Goal: Task Accomplishment & Management: Use online tool/utility

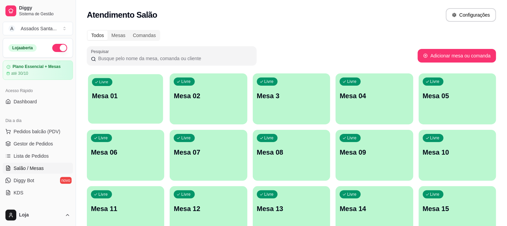
click at [136, 83] on div "Livre Mesa 01" at bounding box center [125, 94] width 75 height 41
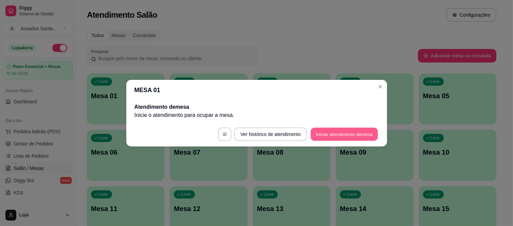
click at [329, 129] on button "Iniciar atendimento de mesa" at bounding box center [343, 133] width 67 height 13
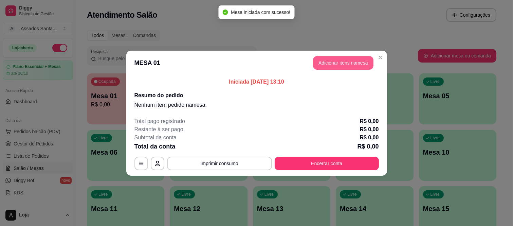
click at [337, 59] on button "Adicionar itens na mesa" at bounding box center [343, 63] width 60 height 14
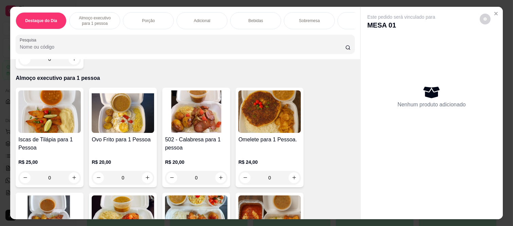
scroll to position [151, 0]
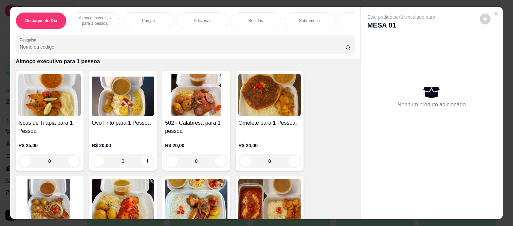
click at [218, 155] on div "0" at bounding box center [196, 161] width 62 height 14
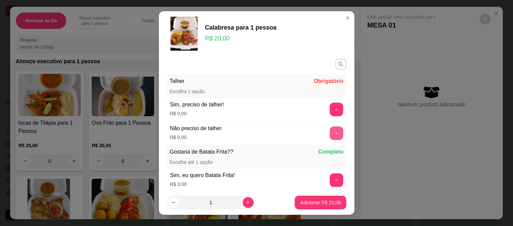
click at [329, 128] on button "+" at bounding box center [336, 133] width 14 height 14
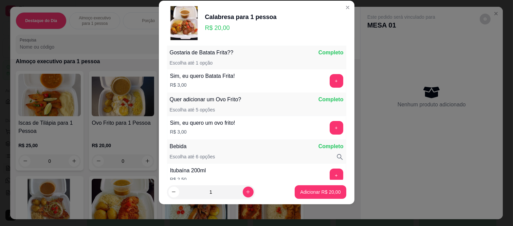
scroll to position [89, 0]
click at [309, 192] on p "Adicionar R$ 20,00" at bounding box center [320, 191] width 39 height 6
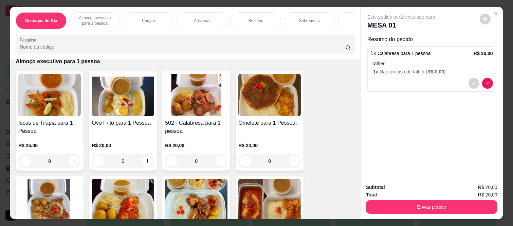
click at [253, 13] on div "Bebidas" at bounding box center [255, 20] width 51 height 17
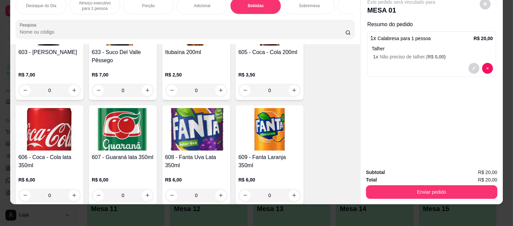
scroll to position [1238, 0]
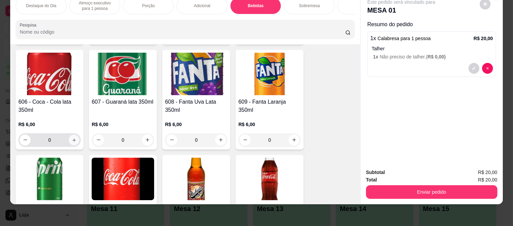
click at [73, 137] on icon "increase-product-quantity" at bounding box center [74, 139] width 5 height 5
type input "1"
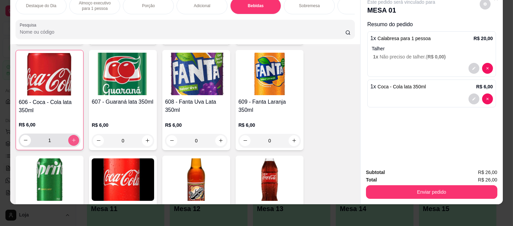
scroll to position [1238, 0]
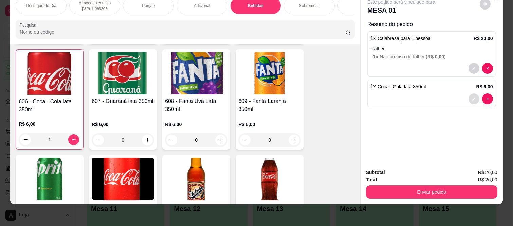
click at [472, 97] on icon "decrease-product-quantity" at bounding box center [474, 99] width 4 height 4
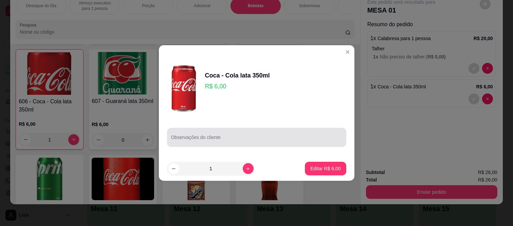
click at [226, 135] on div at bounding box center [256, 137] width 171 height 14
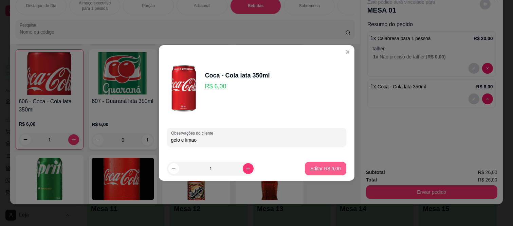
type input "gelo e limao"
click at [319, 167] on p "Editar R$ 6,00" at bounding box center [325, 168] width 31 height 7
type input "0"
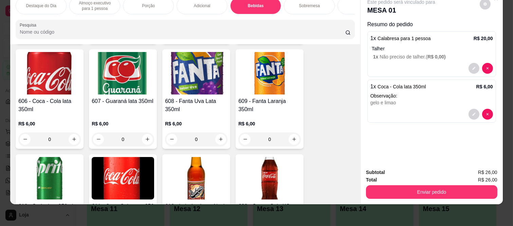
scroll to position [1238, 0]
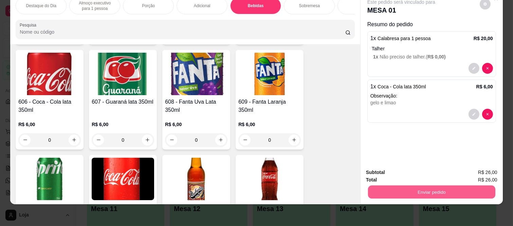
click at [413, 185] on button "Enviar pedido" at bounding box center [431, 191] width 127 height 13
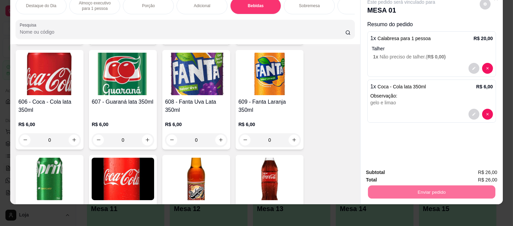
click at [476, 164] on button "Enviar pedido" at bounding box center [478, 169] width 37 height 13
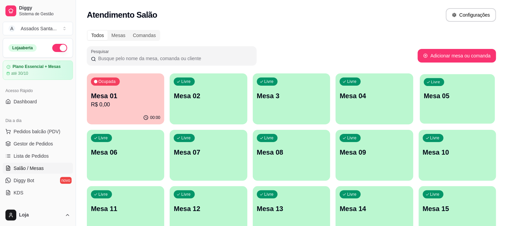
click at [436, 103] on div "Livre Mesa 05" at bounding box center [457, 94] width 75 height 41
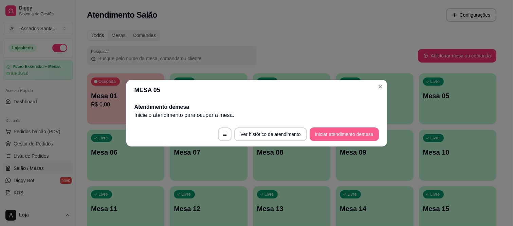
click at [333, 134] on button "Iniciar atendimento de mesa" at bounding box center [343, 134] width 69 height 14
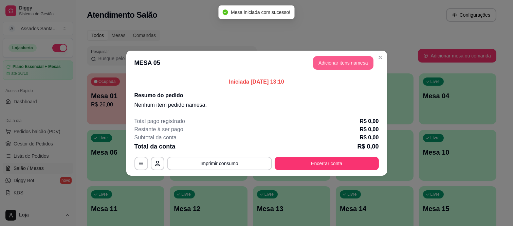
click at [360, 65] on button "Adicionar itens na mesa" at bounding box center [343, 63] width 60 height 14
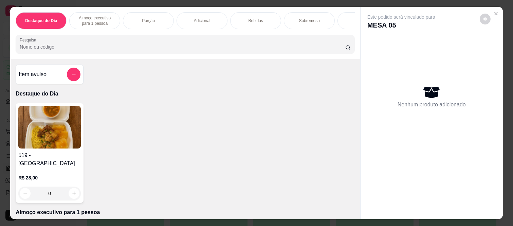
click at [69, 187] on div "0" at bounding box center [49, 193] width 62 height 14
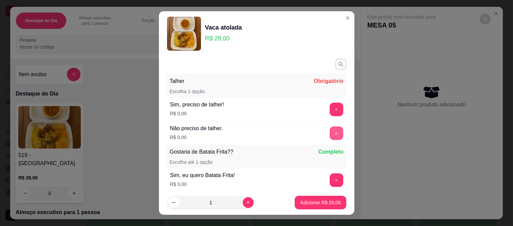
click at [329, 131] on button "+" at bounding box center [336, 133] width 14 height 14
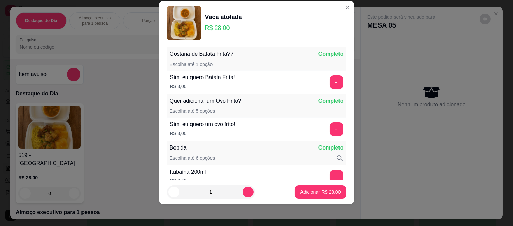
scroll to position [89, 0]
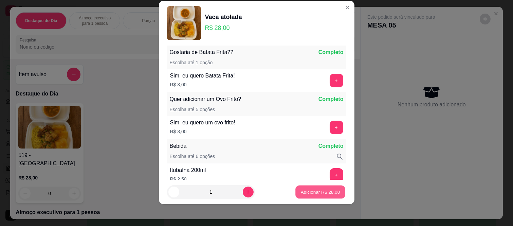
click at [301, 194] on p "Adicionar R$ 28,00" at bounding box center [320, 191] width 39 height 6
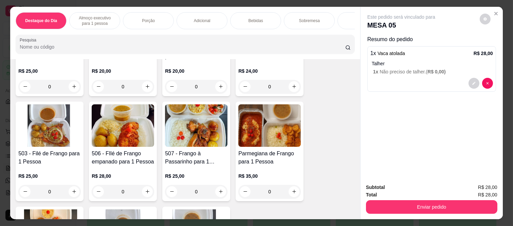
scroll to position [226, 0]
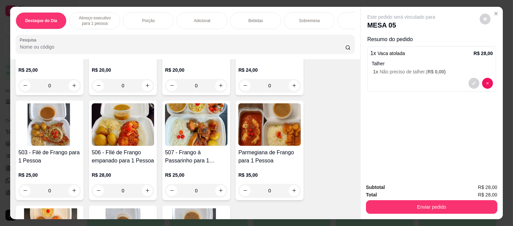
click at [143, 184] on div "0" at bounding box center [123, 191] width 62 height 14
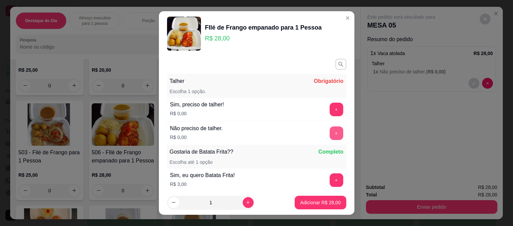
click at [329, 132] on button "+" at bounding box center [336, 133] width 14 height 14
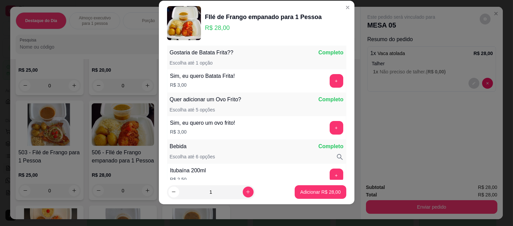
scroll to position [89, 0]
click at [300, 191] on p "Adicionar R$ 28,00" at bounding box center [320, 191] width 40 height 7
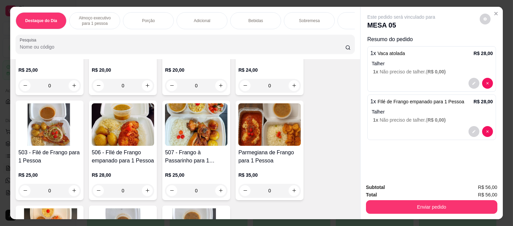
click at [249, 18] on p "Bebidas" at bounding box center [255, 20] width 15 height 5
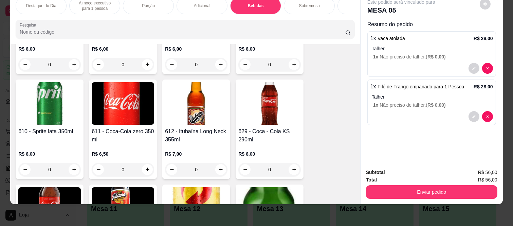
scroll to position [1313, 0]
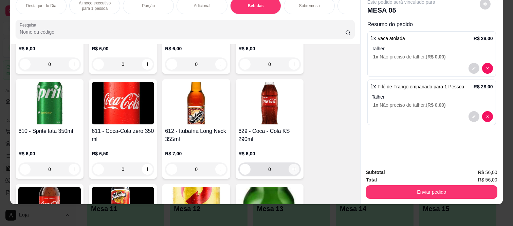
click at [293, 166] on icon "increase-product-quantity" at bounding box center [293, 168] width 5 height 5
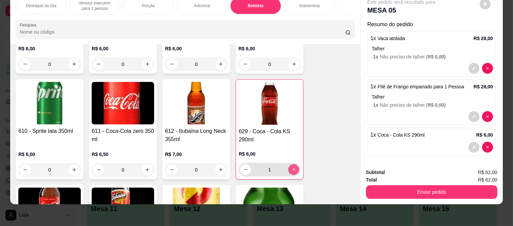
click at [293, 167] on icon "increase-product-quantity" at bounding box center [293, 169] width 5 height 5
type input "2"
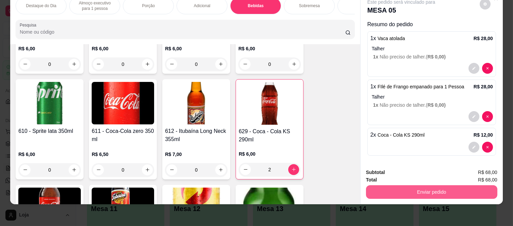
click at [429, 187] on button "Enviar pedido" at bounding box center [431, 192] width 131 height 14
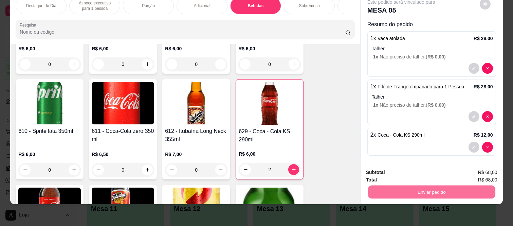
click at [481, 165] on button "Enviar pedido" at bounding box center [478, 169] width 37 height 13
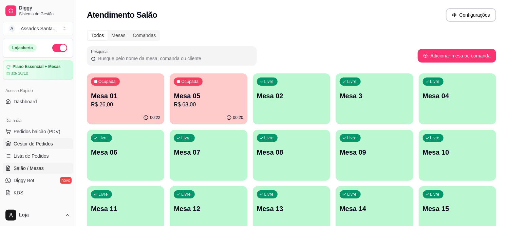
click at [26, 143] on span "Gestor de Pedidos" at bounding box center [33, 143] width 39 height 7
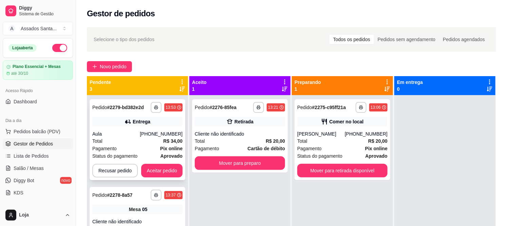
click at [127, 123] on icon at bounding box center [128, 121] width 7 height 7
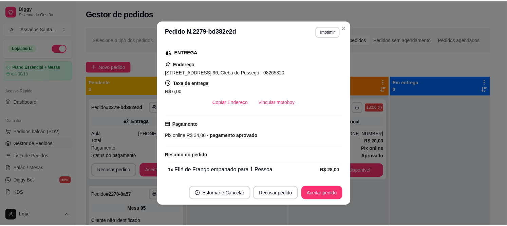
scroll to position [184, 0]
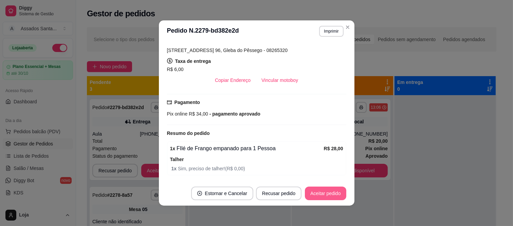
click at [315, 197] on button "Aceitar pedido" at bounding box center [325, 193] width 41 height 14
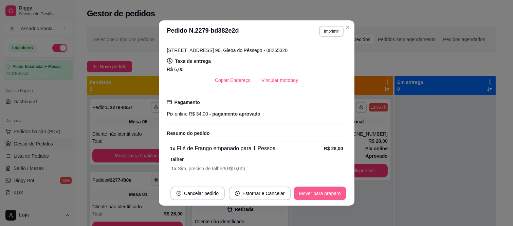
click at [322, 195] on button "Mover para preparo" at bounding box center [319, 193] width 53 height 14
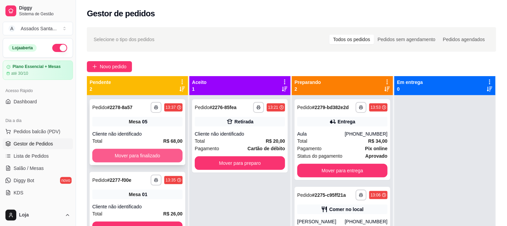
click at [119, 155] on button "Mover para finalizado" at bounding box center [137, 156] width 90 height 14
click at [119, 221] on button "Mover para finalizado" at bounding box center [137, 228] width 90 height 14
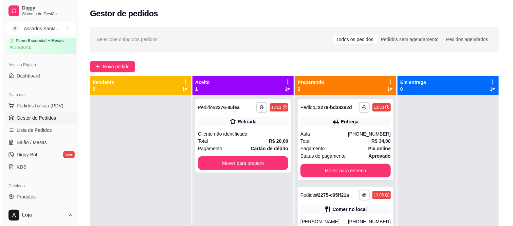
scroll to position [38, 0]
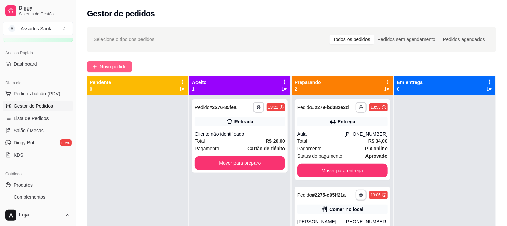
click at [102, 68] on span "Novo pedido" at bounding box center [113, 66] width 27 height 7
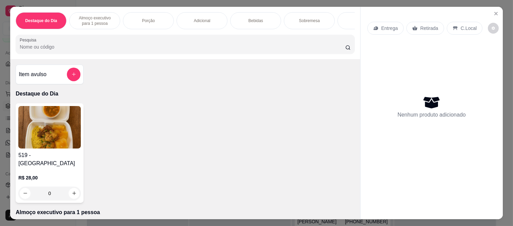
click at [388, 25] on p "Entrega" at bounding box center [389, 28] width 17 height 7
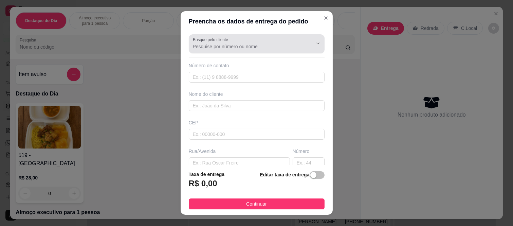
click at [246, 50] on div at bounding box center [257, 44] width 128 height 14
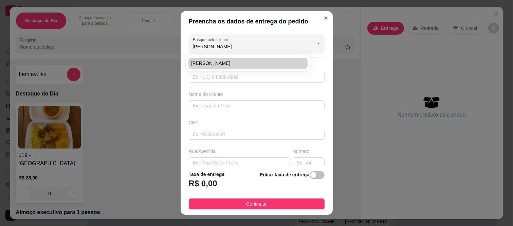
click at [231, 63] on span "[PERSON_NAME]" at bounding box center [244, 63] width 107 height 7
type input "[PERSON_NAME]"
type input "11947491452"
type input "[PERSON_NAME]"
type input "08260200"
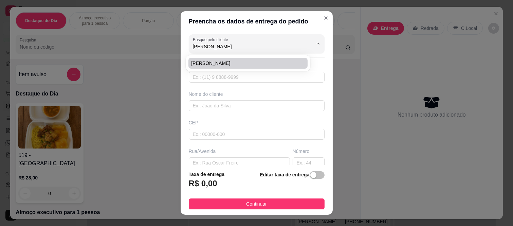
type input "[GEOGRAPHIC_DATA][PERSON_NAME]"
type input "79"
type input "[GEOGRAPHIC_DATA]"
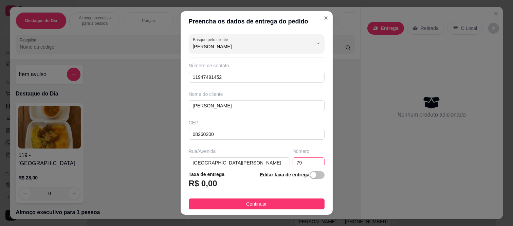
type input "[PERSON_NAME]"
click at [284, 157] on div "Busque pelo cliente [PERSON_NAME] Número de contato 11947491452 Nome do cliente…" at bounding box center [256, 98] width 152 height 133
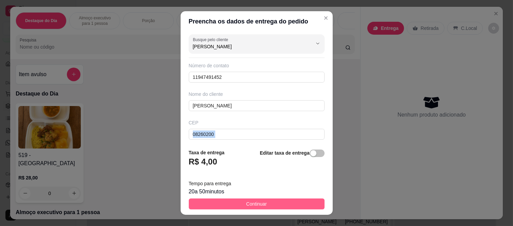
click at [263, 205] on button "Continuar" at bounding box center [257, 203] width 136 height 11
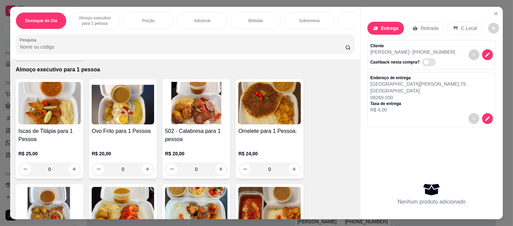
scroll to position [151, 0]
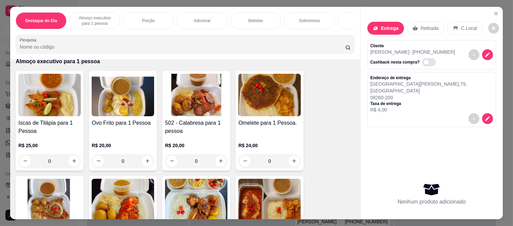
click at [426, 25] on p "Retirada" at bounding box center [429, 28] width 18 height 7
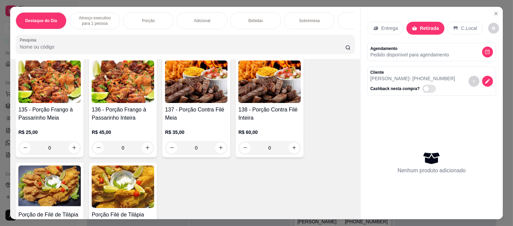
scroll to position [490, 0]
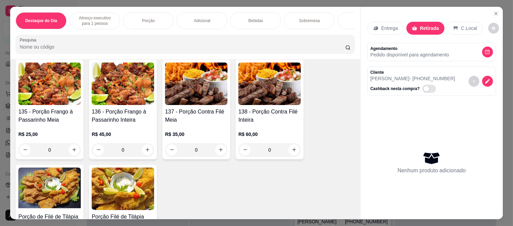
click at [290, 143] on div "0" at bounding box center [269, 150] width 62 height 14
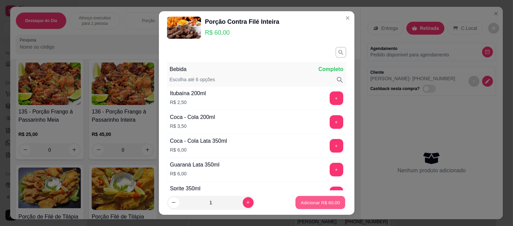
click at [310, 202] on p "Adicionar R$ 60,00" at bounding box center [320, 202] width 39 height 6
type input "1"
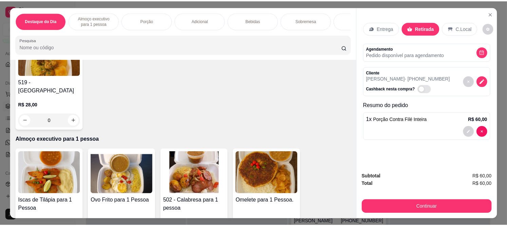
scroll to position [0, 0]
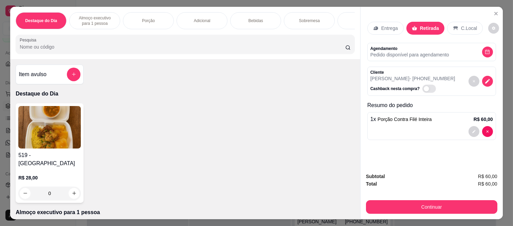
click at [73, 84] on div "Item avulso" at bounding box center [50, 74] width 68 height 20
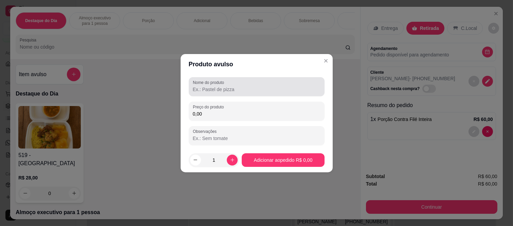
click at [239, 85] on div at bounding box center [257, 87] width 128 height 14
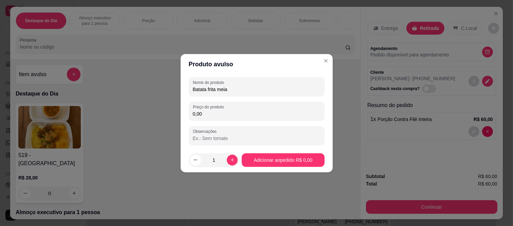
type input "Batata frita meia"
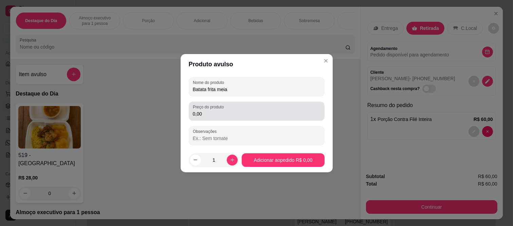
click at [222, 107] on label "Preço do produto" at bounding box center [209, 107] width 33 height 6
click at [222, 110] on input "0,00" at bounding box center [257, 113] width 128 height 7
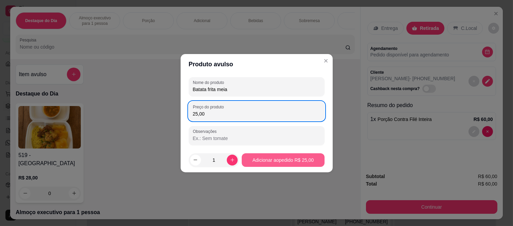
type input "25,00"
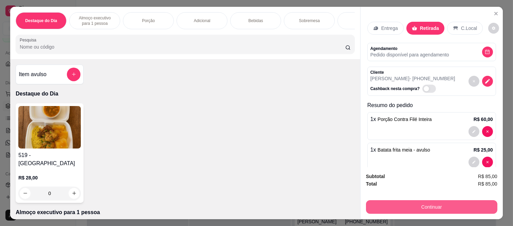
click at [438, 207] on button "Continuar" at bounding box center [431, 207] width 131 height 14
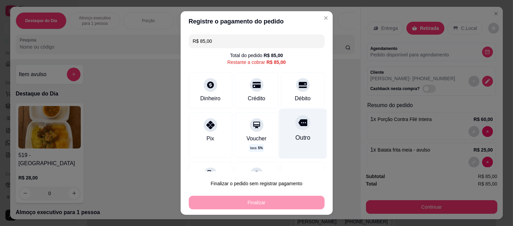
click at [280, 128] on div "Outro" at bounding box center [303, 134] width 48 height 50
type input "R$ 0,00"
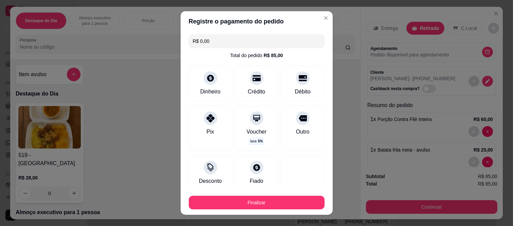
click at [279, 209] on footer "Finalizar" at bounding box center [256, 200] width 152 height 27
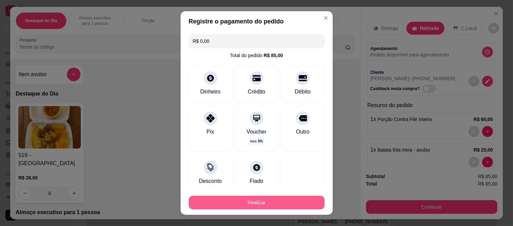
click at [293, 201] on button "Finalizar" at bounding box center [257, 202] width 136 height 14
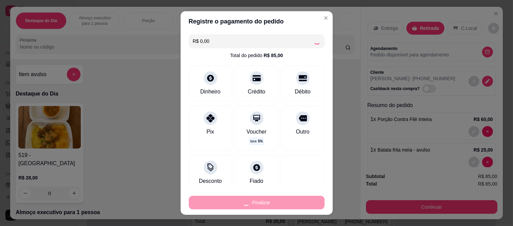
type input "0"
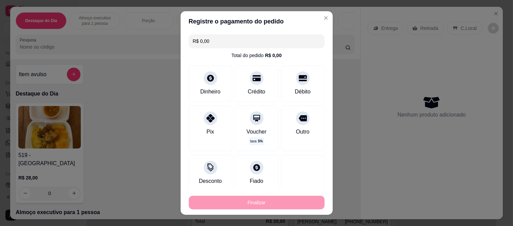
type input "-R$ 85,00"
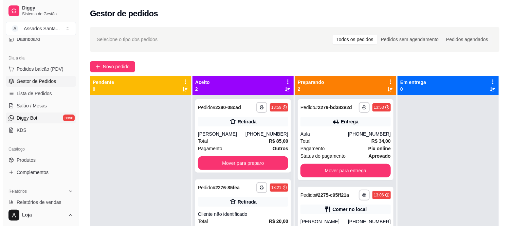
scroll to position [75, 0]
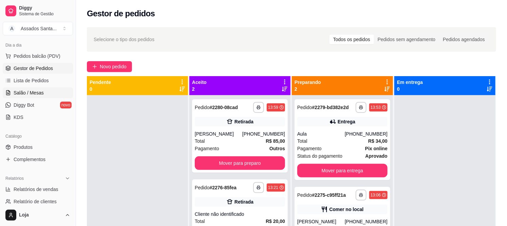
click at [36, 88] on link "Salão / Mesas" at bounding box center [38, 92] width 70 height 11
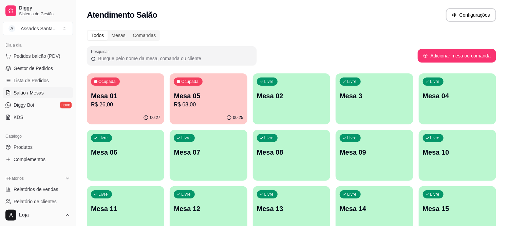
click at [119, 96] on p "Mesa 01" at bounding box center [125, 95] width 69 height 9
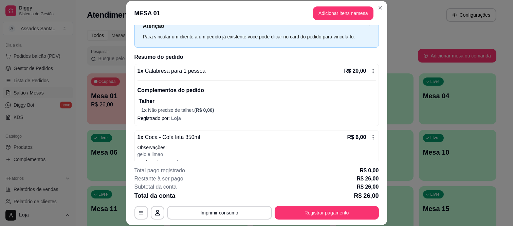
scroll to position [38, 0]
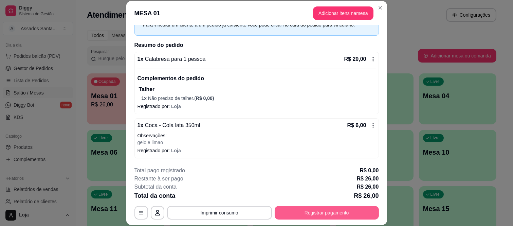
click at [279, 208] on button "Registrar pagamento" at bounding box center [326, 213] width 104 height 14
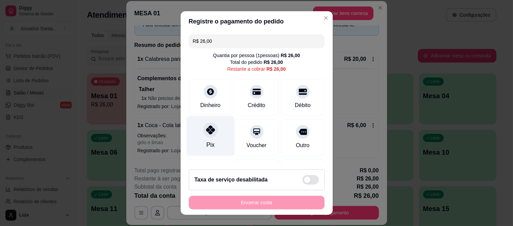
click at [197, 135] on div "Pix" at bounding box center [210, 136] width 48 height 40
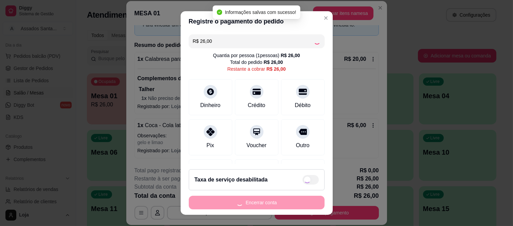
type input "R$ 0,00"
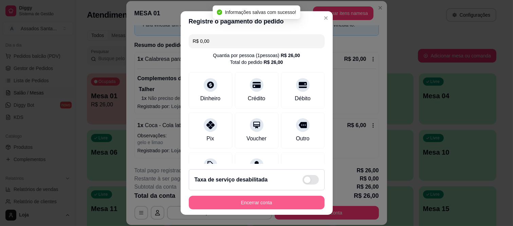
click at [216, 196] on button "Encerrar conta" at bounding box center [257, 202] width 136 height 14
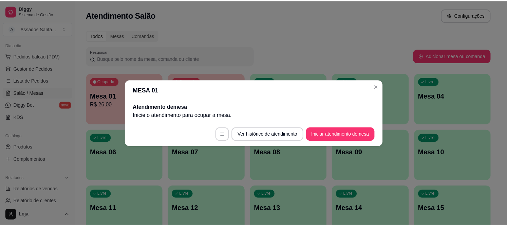
scroll to position [0, 0]
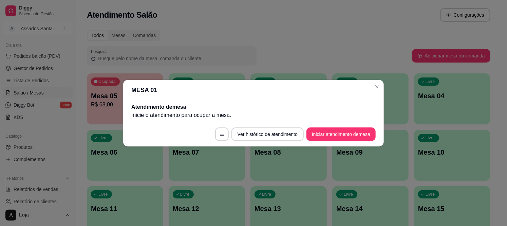
click at [255, 38] on div "Todos Mesas Comandas" at bounding box center [288, 35] width 403 height 11
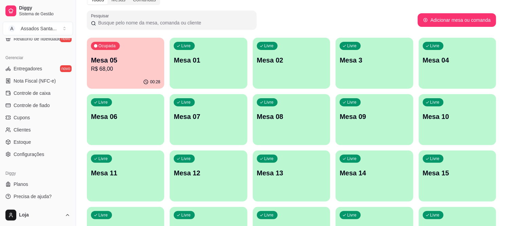
scroll to position [38, 0]
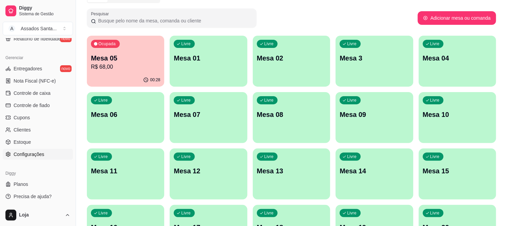
click at [21, 155] on span "Configurações" at bounding box center [29, 154] width 31 height 7
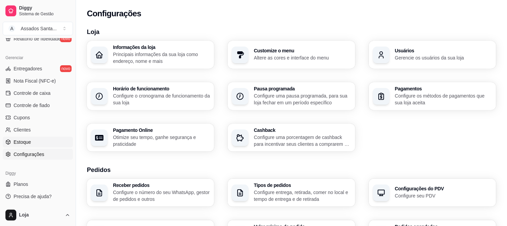
click at [24, 143] on span "Estoque" at bounding box center [22, 141] width 17 height 7
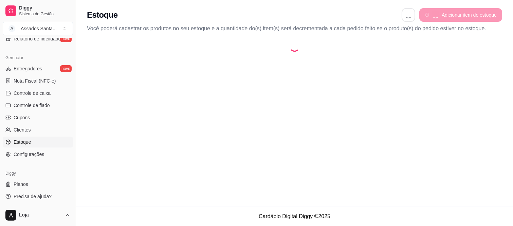
select select "QUANTITY_ORDER"
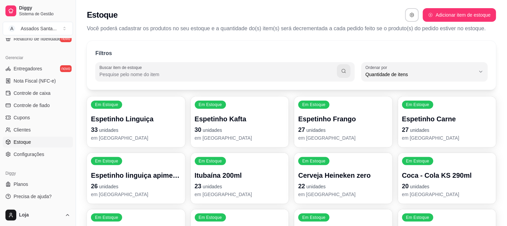
scroll to position [6, 0]
click at [30, 128] on span "Clientes" at bounding box center [22, 129] width 17 height 7
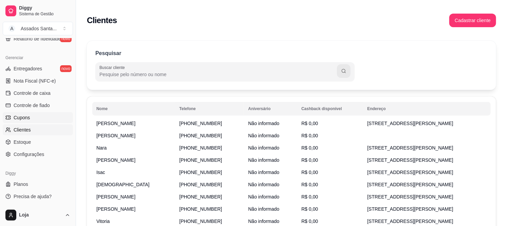
click at [15, 114] on span "Cupons" at bounding box center [22, 117] width 16 height 7
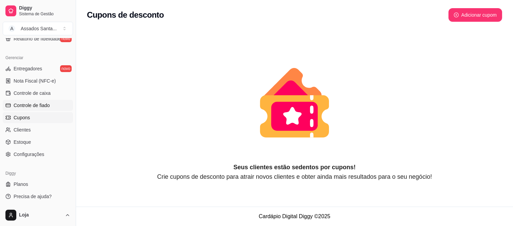
click at [22, 106] on span "Controle de fiado" at bounding box center [32, 105] width 36 height 7
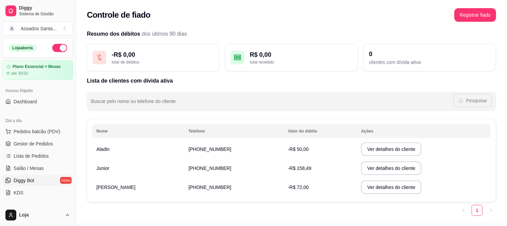
click at [20, 182] on span "Diggy Bot" at bounding box center [24, 180] width 21 height 7
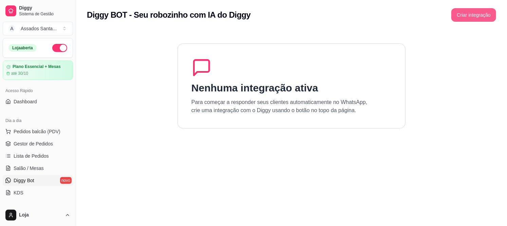
click at [464, 14] on button "Criar integração" at bounding box center [473, 15] width 45 height 14
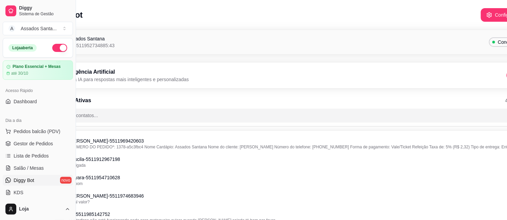
scroll to position [0, 76]
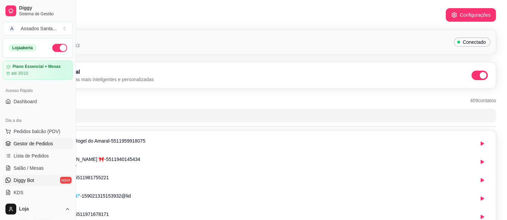
click at [23, 143] on span "Gestor de Pedidos" at bounding box center [33, 143] width 39 height 7
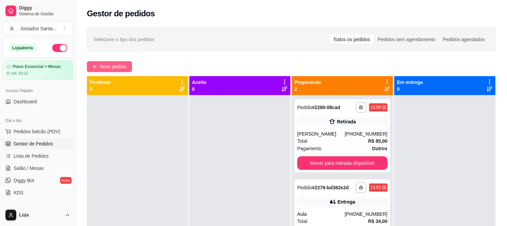
click at [104, 66] on span "Novo pedido" at bounding box center [113, 66] width 27 height 7
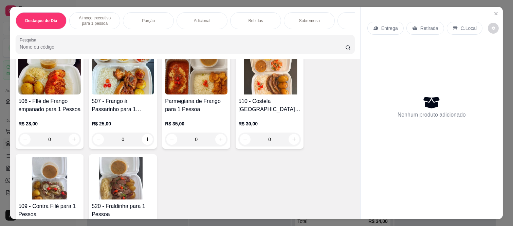
scroll to position [301, 0]
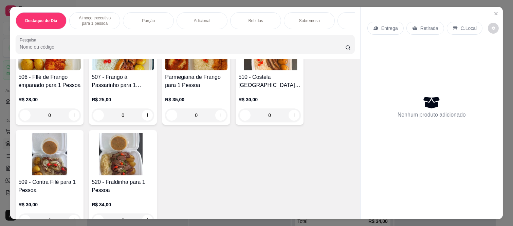
click at [283, 108] on div "0" at bounding box center [269, 115] width 62 height 14
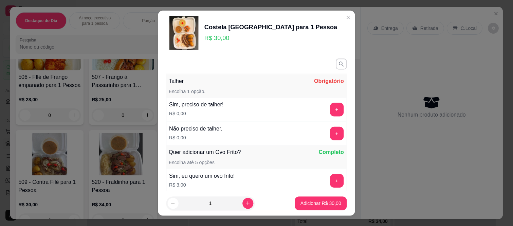
click at [292, 108] on div "Sim, preciso de talher! R$ 0,00 +" at bounding box center [256, 109] width 180 height 24
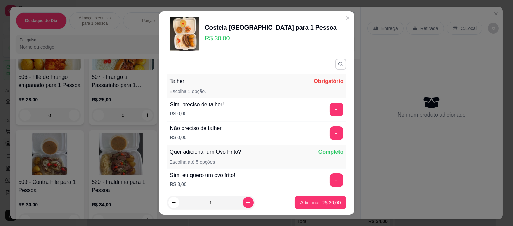
click at [329, 109] on button "+" at bounding box center [336, 109] width 14 height 14
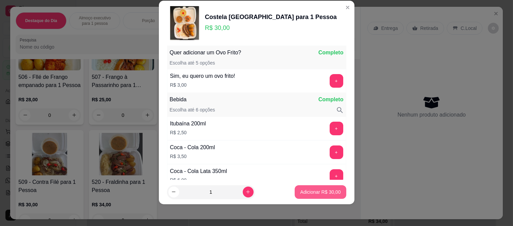
scroll to position [89, 0]
click at [312, 188] on button "Adicionar R$ 30,00" at bounding box center [319, 192] width 51 height 14
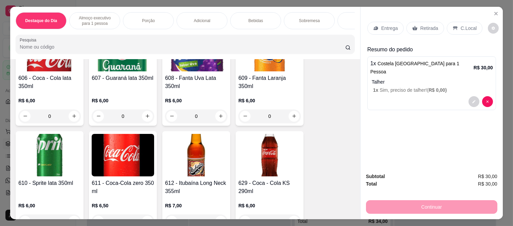
scroll to position [1432, 0]
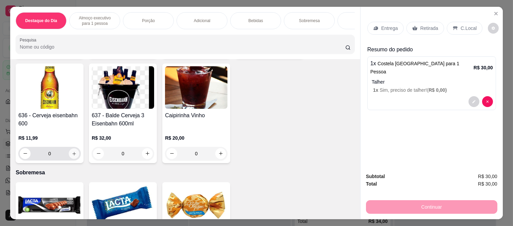
click at [69, 148] on button "increase-product-quantity" at bounding box center [74, 153] width 11 height 11
type input "1"
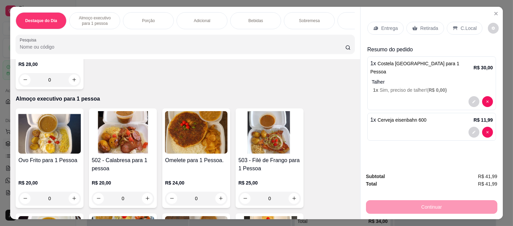
scroll to position [0, 0]
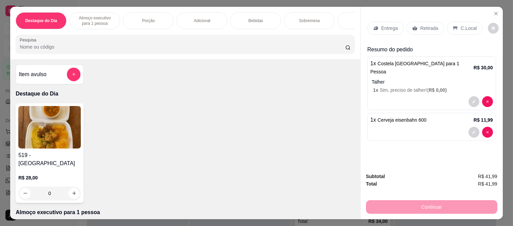
click at [425, 26] on p "Retirada" at bounding box center [429, 28] width 18 height 7
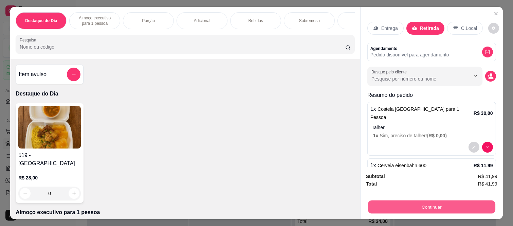
click at [411, 200] on button "Continuar" at bounding box center [431, 206] width 127 height 13
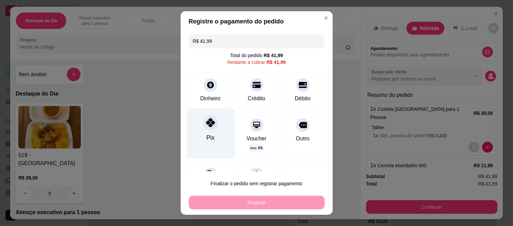
click at [203, 124] on div at bounding box center [210, 122] width 15 height 15
type input "R$ 0,00"
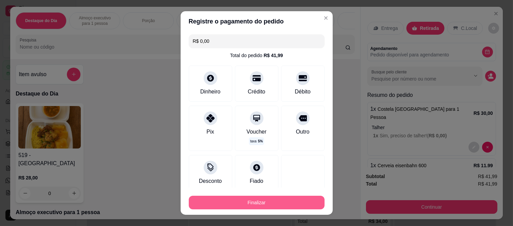
click at [219, 204] on button "Finalizar" at bounding box center [257, 202] width 136 height 14
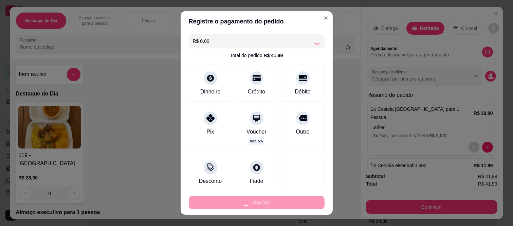
type input "0"
type input "-R$ 41,99"
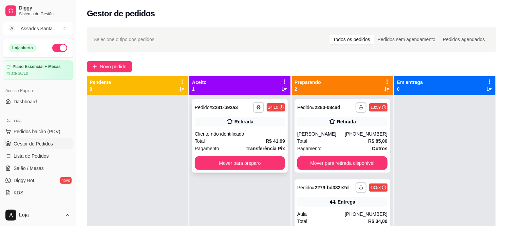
click at [216, 132] on div "Cliente não identificado" at bounding box center [240, 133] width 90 height 7
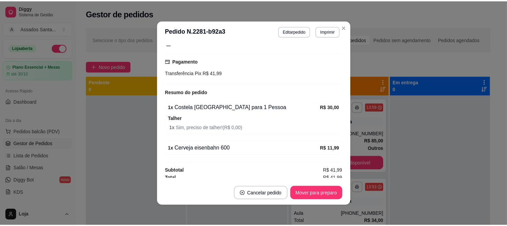
scroll to position [83, 0]
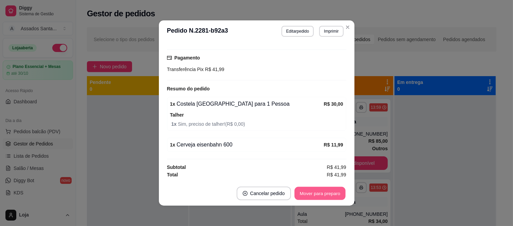
click at [319, 197] on button "Mover para preparo" at bounding box center [319, 193] width 51 height 13
click at [320, 193] on button "Mover para retirada disponível" at bounding box center [308, 193] width 75 height 14
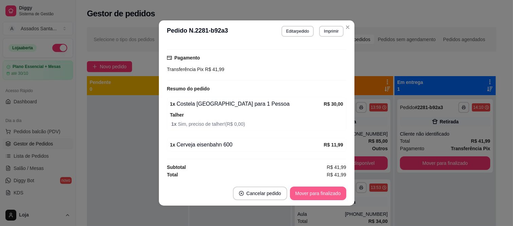
click at [321, 193] on button "Mover para finalizado" at bounding box center [318, 193] width 56 height 14
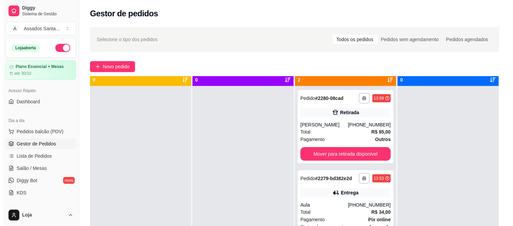
scroll to position [0, 0]
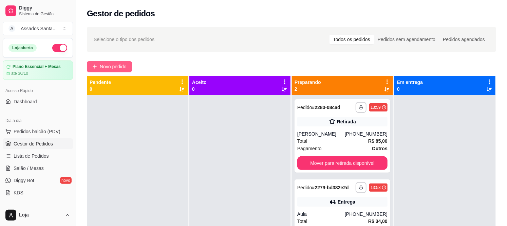
click at [113, 70] on button "Novo pedido" at bounding box center [109, 66] width 45 height 11
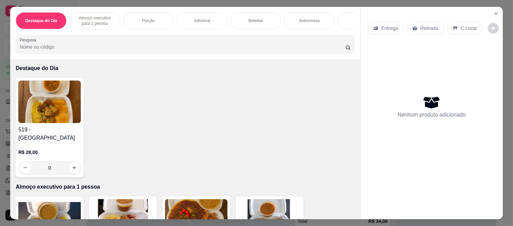
scroll to position [75, 0]
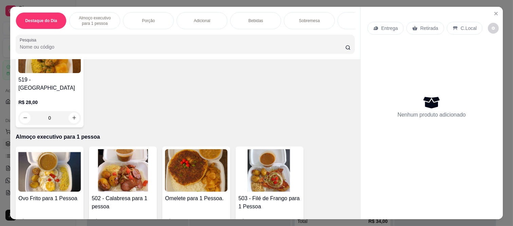
click at [69, 111] on div "0" at bounding box center [49, 118] width 62 height 14
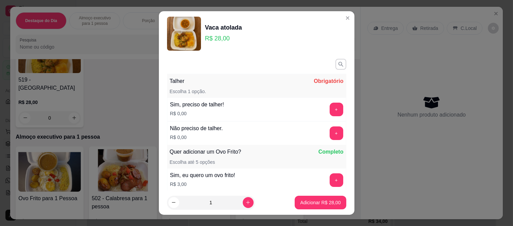
click at [329, 137] on button "+" at bounding box center [336, 133] width 14 height 14
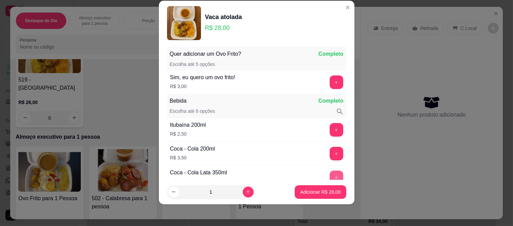
scroll to position [89, 0]
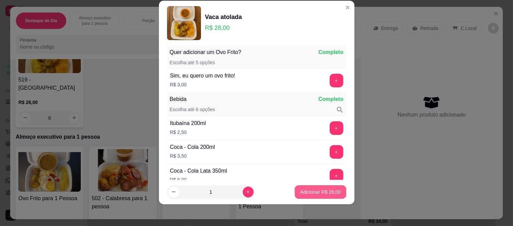
click at [321, 187] on button "Adicionar R$ 28,00" at bounding box center [319, 192] width 51 height 14
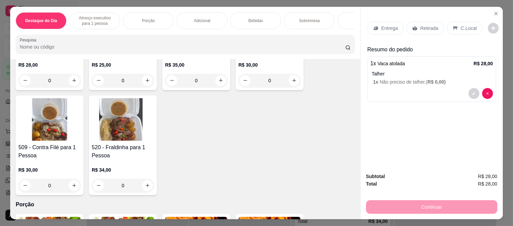
scroll to position [339, 0]
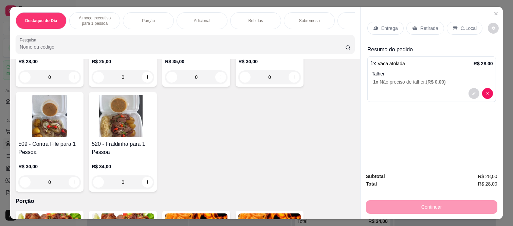
click at [67, 70] on div "0" at bounding box center [49, 77] width 62 height 14
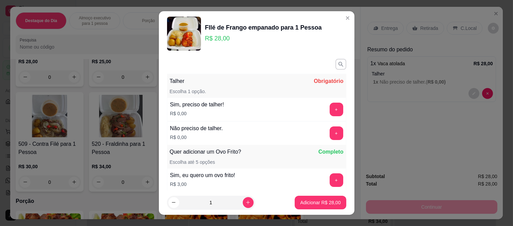
click at [304, 136] on div "Não preciso de talher. R$ 0,00 +" at bounding box center [256, 133] width 179 height 24
click at [327, 131] on div "+" at bounding box center [336, 133] width 19 height 14
click at [329, 133] on button "+" at bounding box center [336, 133] width 14 height 14
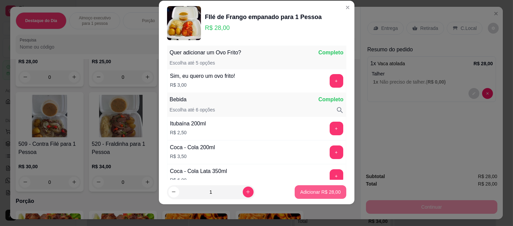
scroll to position [89, 0]
click at [306, 193] on p "Adicionar R$ 28,00" at bounding box center [320, 191] width 40 height 7
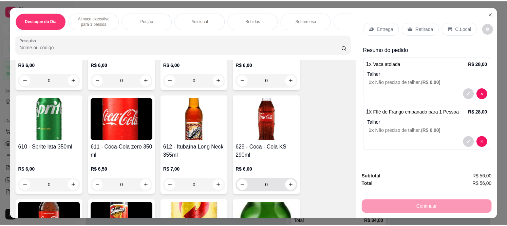
scroll to position [1357, 0]
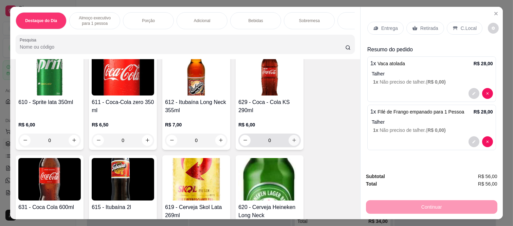
click at [293, 138] on button "increase-product-quantity" at bounding box center [293, 140] width 11 height 11
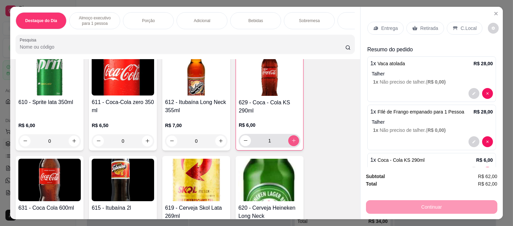
click at [292, 138] on icon "increase-product-quantity" at bounding box center [293, 140] width 5 height 5
type input "2"
click at [429, 22] on div "Retirada" at bounding box center [425, 28] width 38 height 13
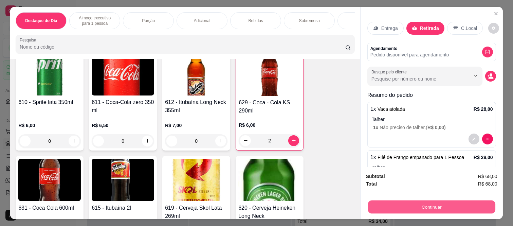
click at [423, 200] on button "Continuar" at bounding box center [431, 206] width 127 height 13
click at [414, 200] on button "Continuar" at bounding box center [431, 207] width 131 height 14
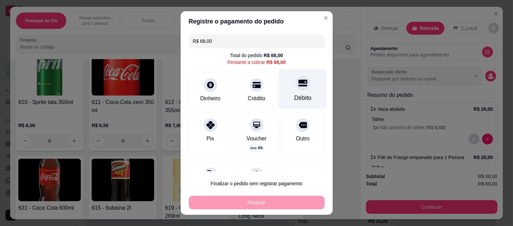
click at [280, 88] on div "Débito" at bounding box center [303, 89] width 48 height 40
type input "R$ 0,00"
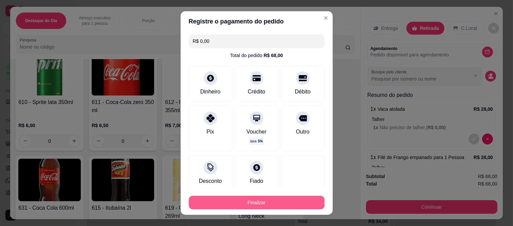
click at [277, 204] on button "Finalizar" at bounding box center [257, 202] width 136 height 14
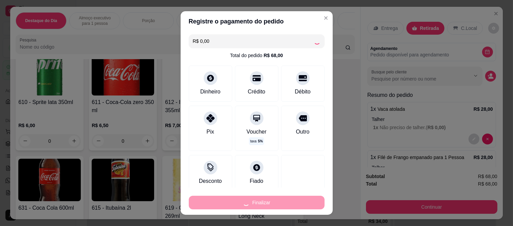
type input "0"
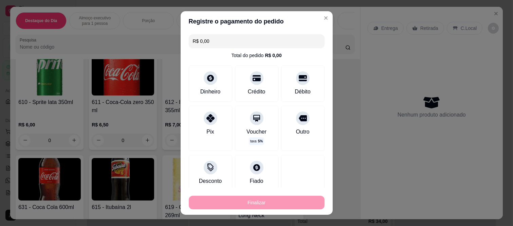
type input "-R$ 68,00"
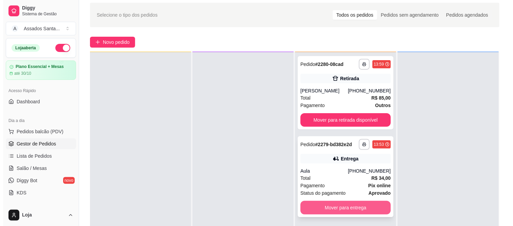
scroll to position [38, 0]
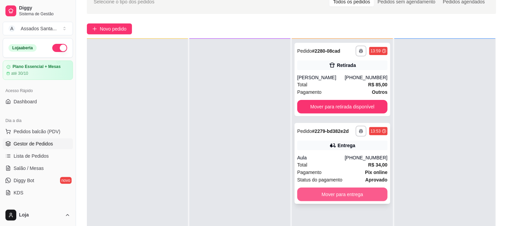
click at [331, 196] on button "Mover para entrega" at bounding box center [342, 194] width 90 height 14
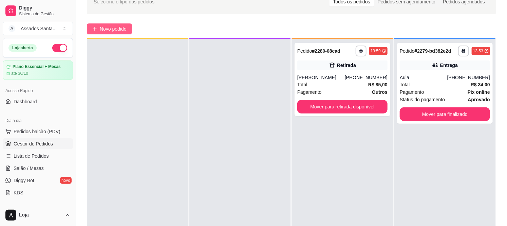
click at [122, 29] on span "Novo pedido" at bounding box center [113, 28] width 27 height 7
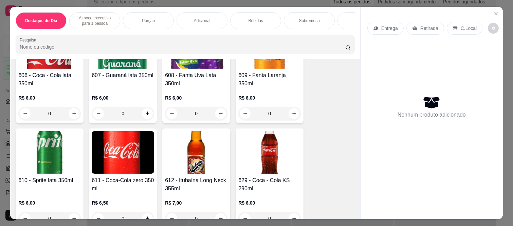
scroll to position [1319, 0]
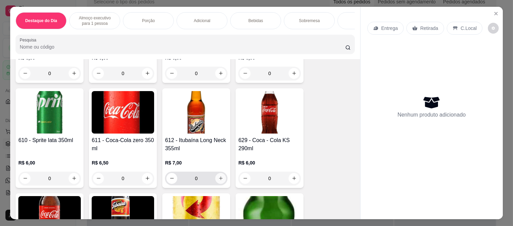
click at [219, 175] on icon "increase-product-quantity" at bounding box center [220, 177] width 5 height 5
type input "1"
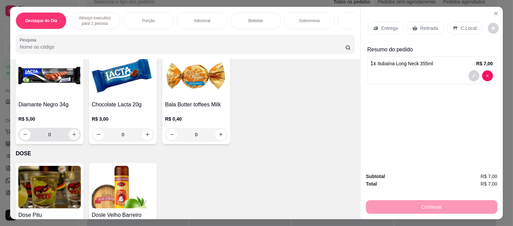
click at [72, 133] on icon "increase-product-quantity" at bounding box center [74, 135] width 4 height 4
type input "1"
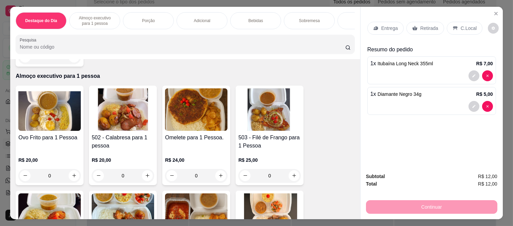
scroll to position [168, 0]
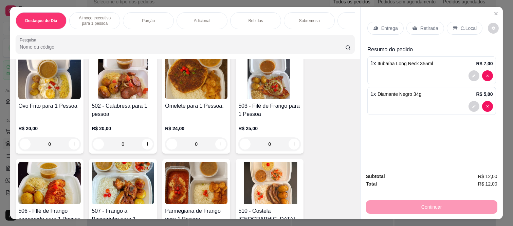
click at [289, 138] on div "0" at bounding box center [269, 144] width 62 height 14
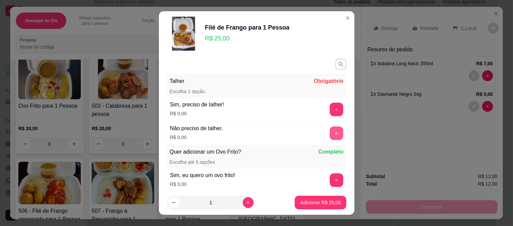
click at [329, 134] on button "+" at bounding box center [336, 133] width 14 height 14
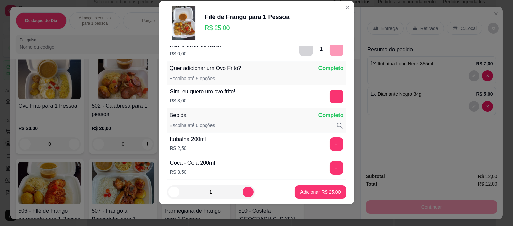
scroll to position [89, 0]
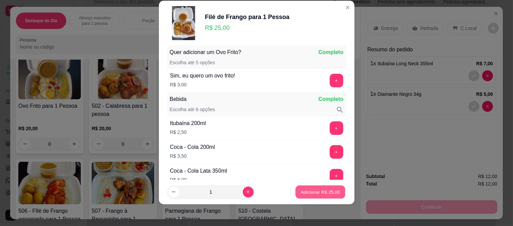
click at [310, 190] on p "Adicionar R$ 25,00" at bounding box center [320, 191] width 39 height 6
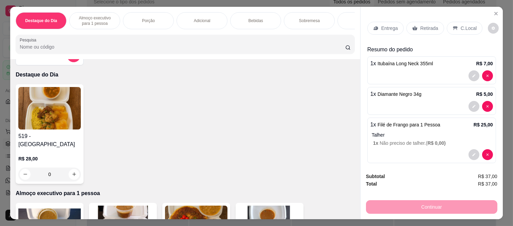
scroll to position [0, 0]
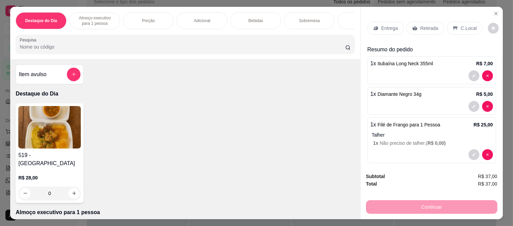
click at [67, 77] on button "add-separate-item" at bounding box center [74, 75] width 14 height 14
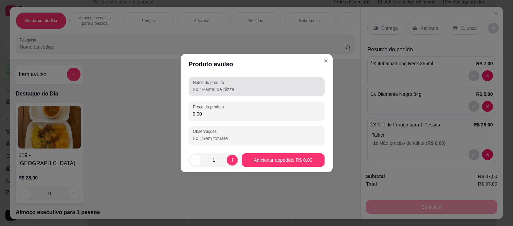
click at [230, 84] on div at bounding box center [257, 87] width 128 height 14
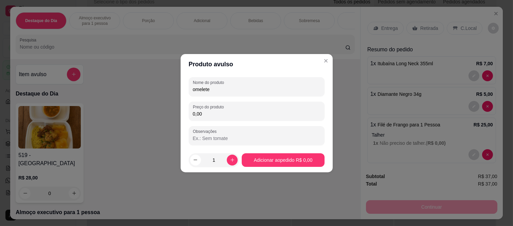
type input "omelete"
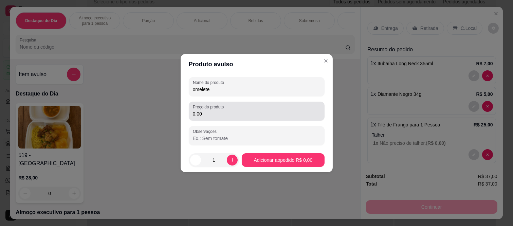
click at [216, 117] on div "0,00" at bounding box center [257, 111] width 128 height 14
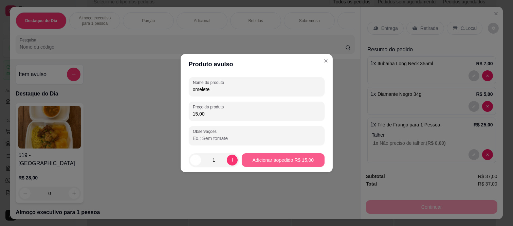
type input "15,00"
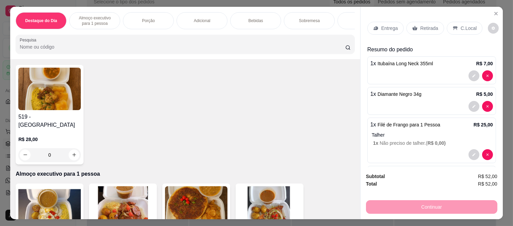
scroll to position [38, 0]
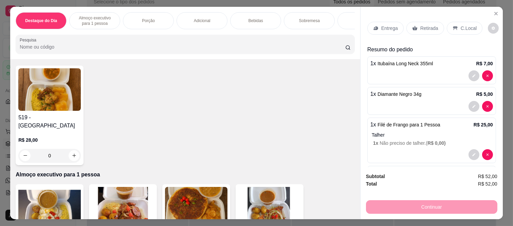
click at [69, 149] on div "0" at bounding box center [49, 156] width 62 height 14
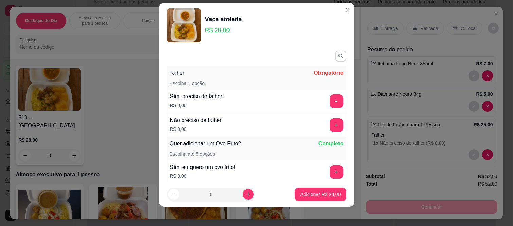
scroll to position [11, 0]
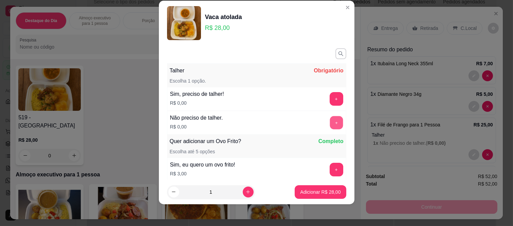
click at [329, 119] on button "+" at bounding box center [335, 122] width 13 height 13
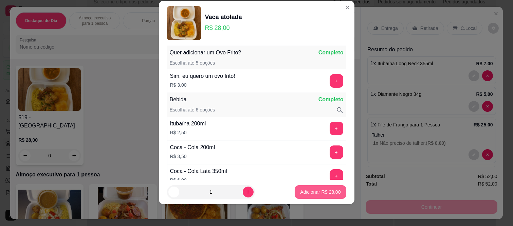
scroll to position [89, 0]
click at [311, 195] on button "Adicionar R$ 28,00" at bounding box center [319, 192] width 51 height 14
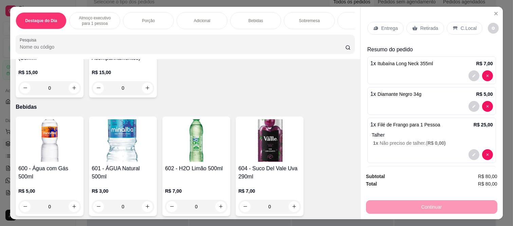
scroll to position [1018, 0]
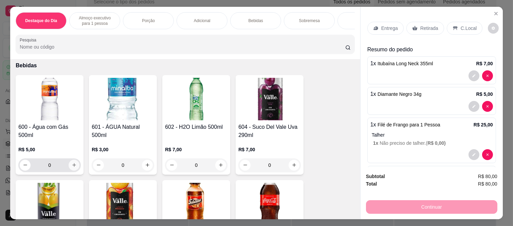
click at [72, 162] on icon "increase-product-quantity" at bounding box center [74, 164] width 5 height 5
type input "1"
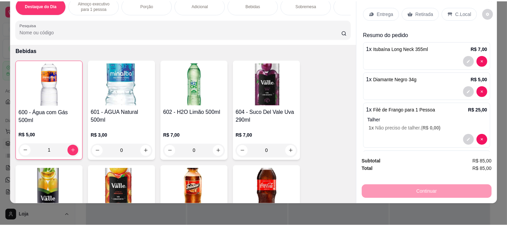
scroll to position [0, 0]
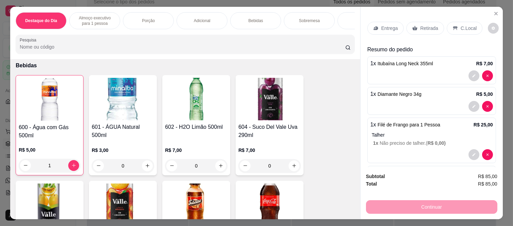
click at [416, 22] on div "Retirada" at bounding box center [425, 28] width 38 height 13
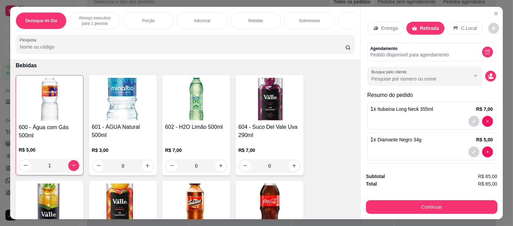
click at [421, 214] on div "Subtotal R$ 85,00 Total R$ 85,00 Continuar" at bounding box center [431, 193] width 142 height 52
click at [420, 211] on div "Subtotal R$ 85,00 Total R$ 85,00 Continuar" at bounding box center [431, 193] width 142 height 52
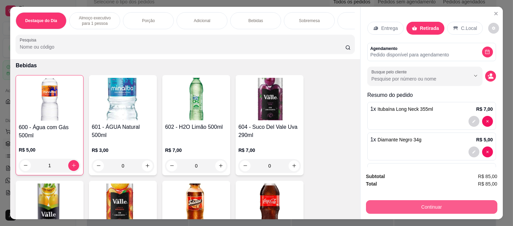
click at [414, 200] on button "Continuar" at bounding box center [431, 207] width 131 height 14
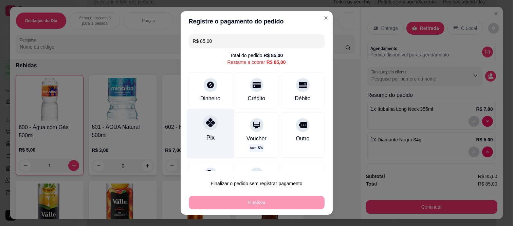
click at [196, 124] on div "Pix" at bounding box center [210, 134] width 48 height 50
type input "R$ 0,00"
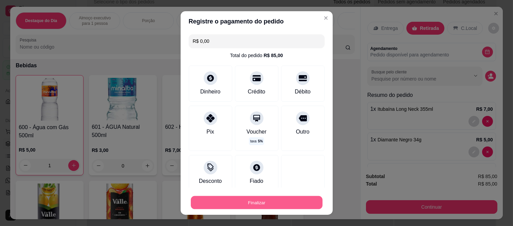
click at [274, 204] on button "Finalizar" at bounding box center [257, 201] width 132 height 13
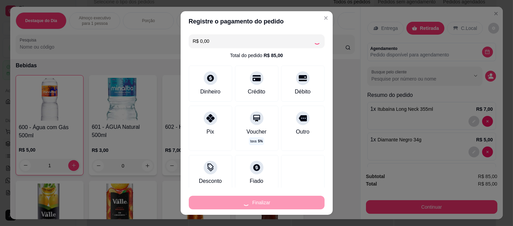
type input "0"
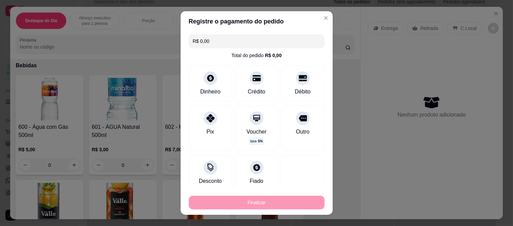
type input "-R$ 85,00"
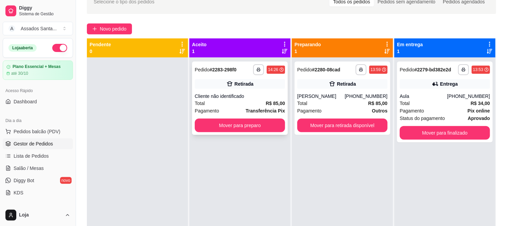
click at [234, 97] on div "Cliente não identificado" at bounding box center [240, 96] width 90 height 7
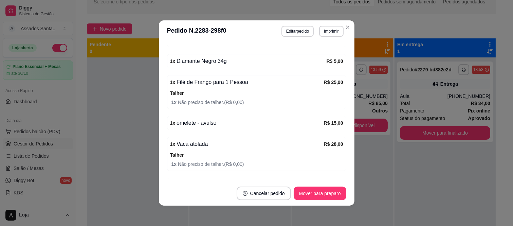
scroll to position [151, 0]
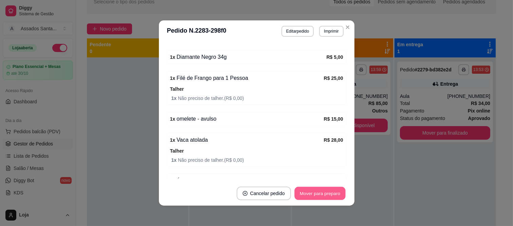
click at [325, 193] on button "Mover para preparo" at bounding box center [319, 193] width 51 height 13
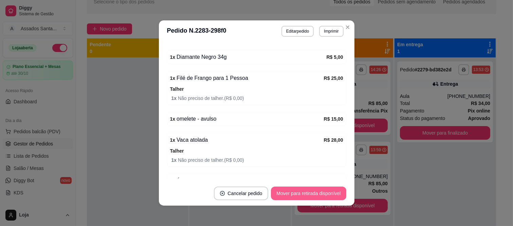
click at [310, 193] on button "Mover para retirada disponível" at bounding box center [308, 193] width 75 height 14
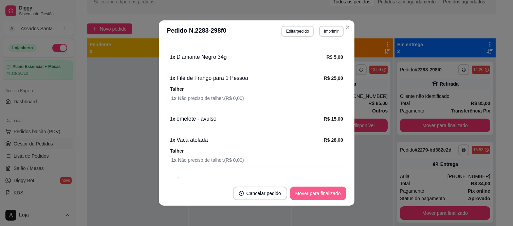
click at [310, 193] on button "Mover para finalizado" at bounding box center [318, 193] width 56 height 14
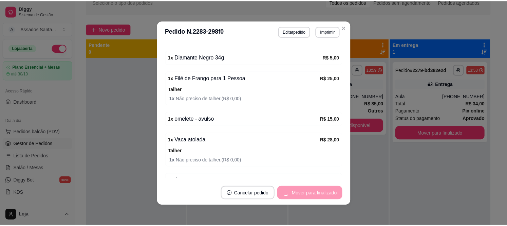
scroll to position [121, 0]
